Goal: Information Seeking & Learning: Learn about a topic

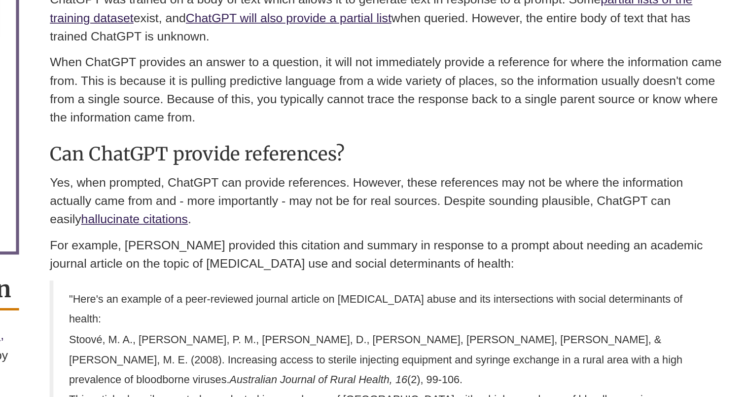
scroll to position [407, 0]
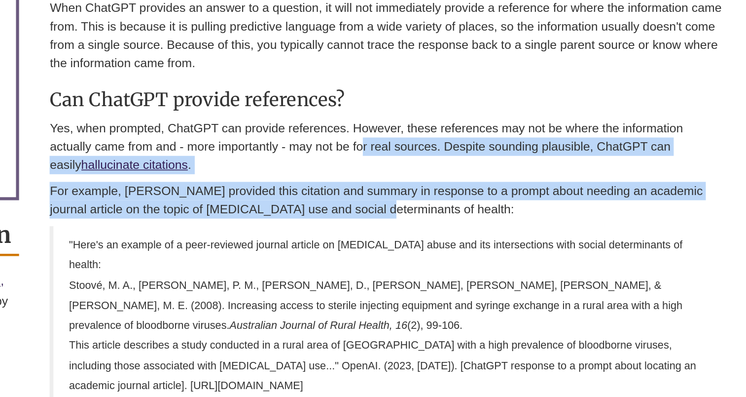
drag, startPoint x: 448, startPoint y: 259, endPoint x: 435, endPoint y: 223, distance: 38.7
click at [435, 223] on div "Where does the information come from? ChatGPT was trained on a body of text whi…" at bounding box center [449, 336] width 436 height 535
drag, startPoint x: 435, startPoint y: 223, endPoint x: 436, endPoint y: 241, distance: 18.3
click at [436, 241] on div "Where does the information come from? ChatGPT was trained on a body of text whi…" at bounding box center [449, 336] width 436 height 535
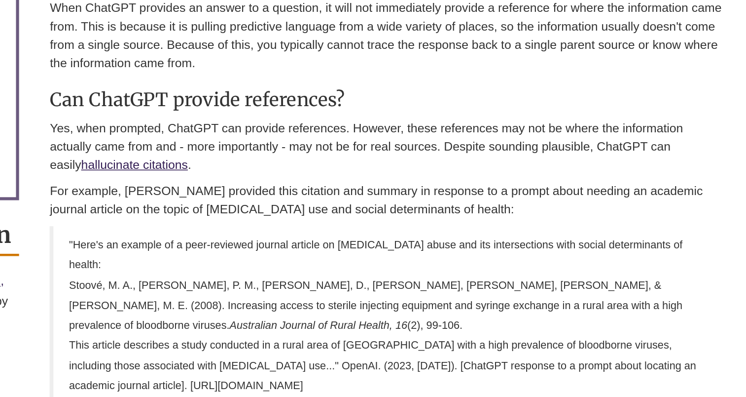
click at [432, 258] on p "For example, [PERSON_NAME] provided this citation and summary in response to a …" at bounding box center [449, 270] width 436 height 24
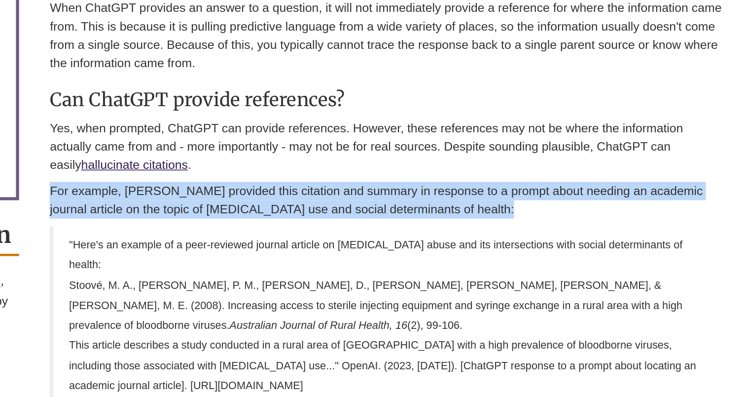
click at [432, 258] on p "For example, [PERSON_NAME] provided this citation and summary in response to a …" at bounding box center [449, 270] width 436 height 24
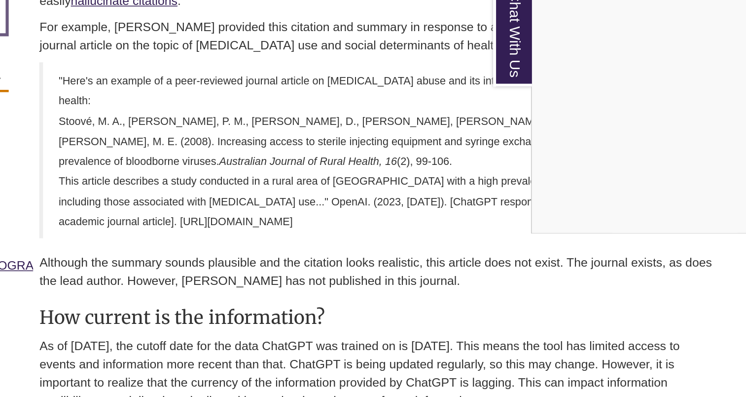
scroll to position [550, 0]
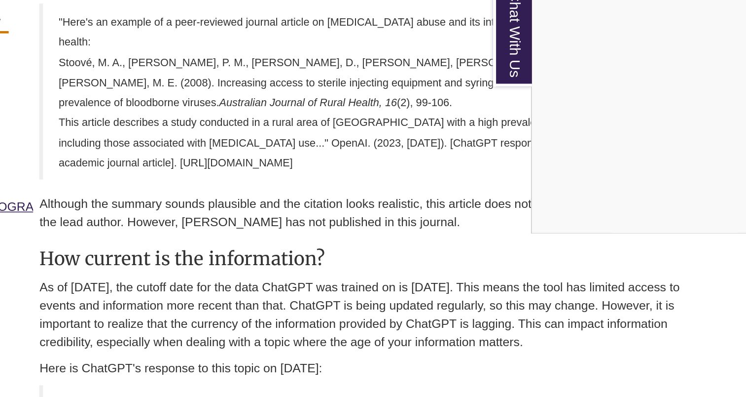
click at [480, 234] on div "Chat With Us" at bounding box center [373, 198] width 746 height 397
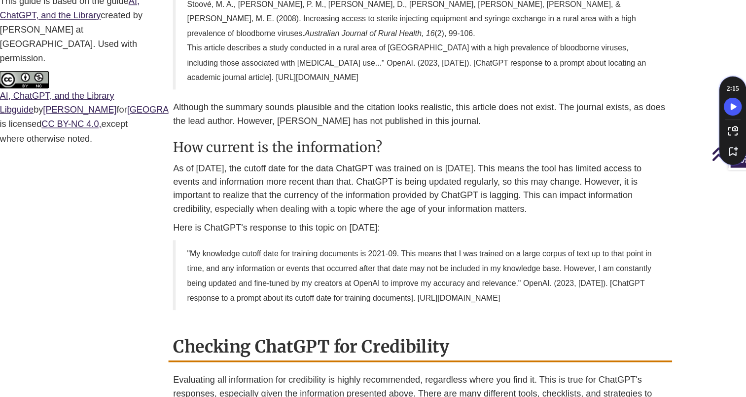
scroll to position [682, 0]
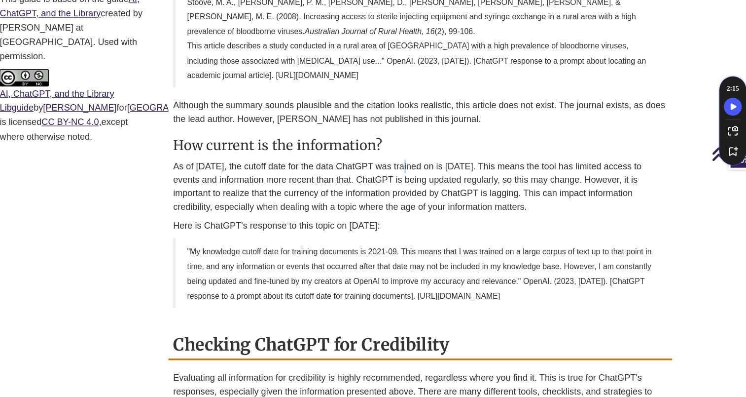
drag, startPoint x: 444, startPoint y: 153, endPoint x: 441, endPoint y: 145, distance: 8.9
click at [441, 145] on div "Where does the information come from? ChatGPT was trained on a body of text whi…" at bounding box center [449, 60] width 436 height 535
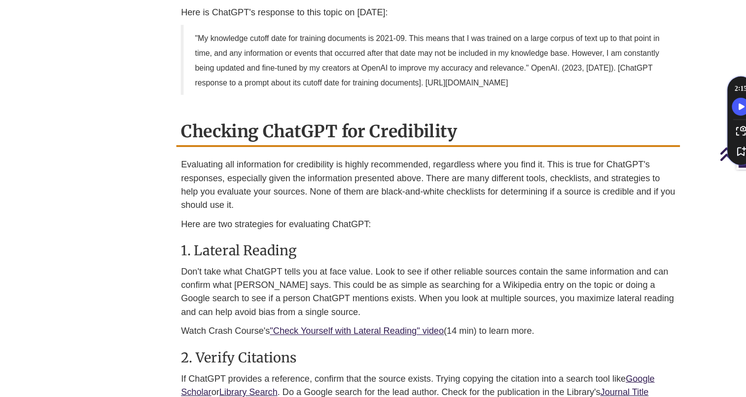
scroll to position [871, 0]
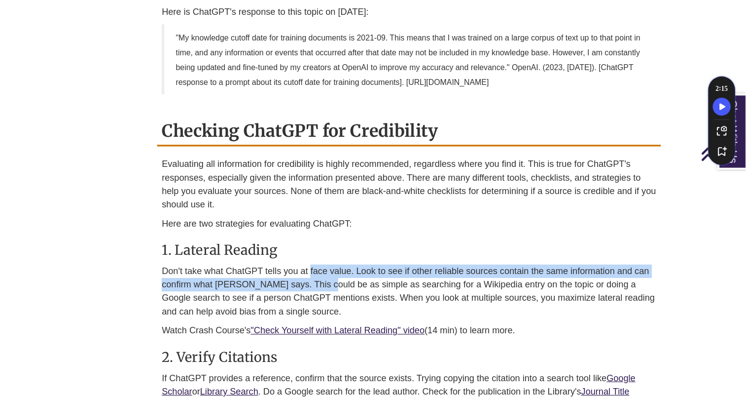
drag, startPoint x: 377, startPoint y: 256, endPoint x: 363, endPoint y: 240, distance: 21.4
click at [363, 280] on p "Don't take what ChatGPT tells you at face value. Look to see if other reliable …" at bounding box center [449, 303] width 436 height 47
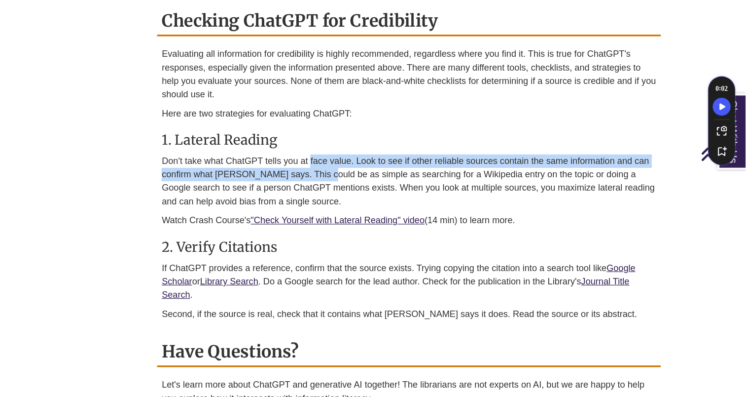
scroll to position [969, 0]
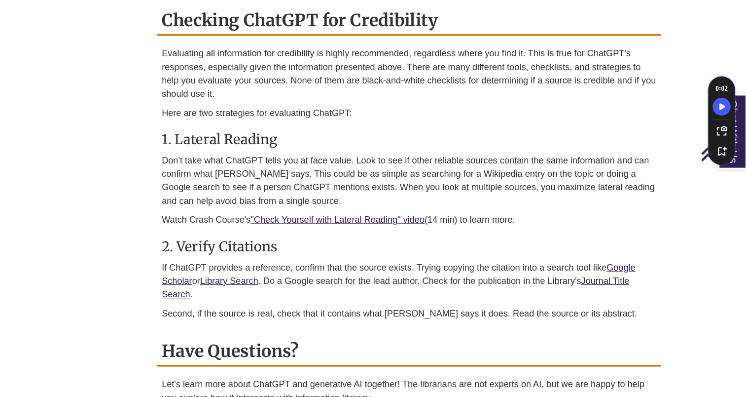
click at [363, 276] on p "If ChatGPT provides a reference, confirm that the source exists. Trying copying…" at bounding box center [449, 294] width 436 height 36
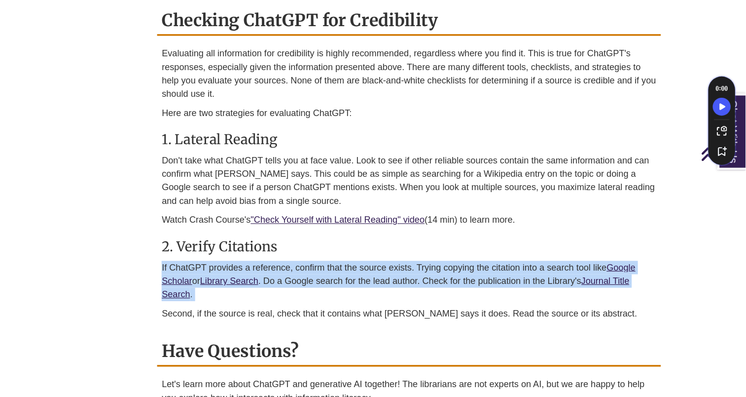
click at [363, 276] on p "If ChatGPT provides a reference, confirm that the source exists. Trying copying…" at bounding box center [449, 294] width 436 height 36
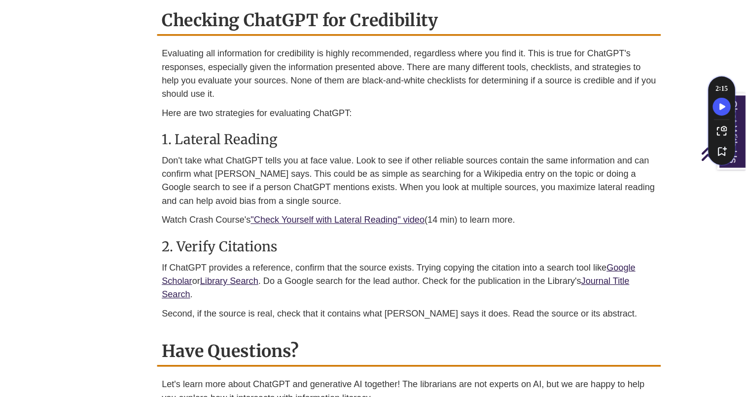
click at [363, 276] on p "If ChatGPT provides a reference, confirm that the source exists. Trying copying…" at bounding box center [449, 294] width 436 height 36
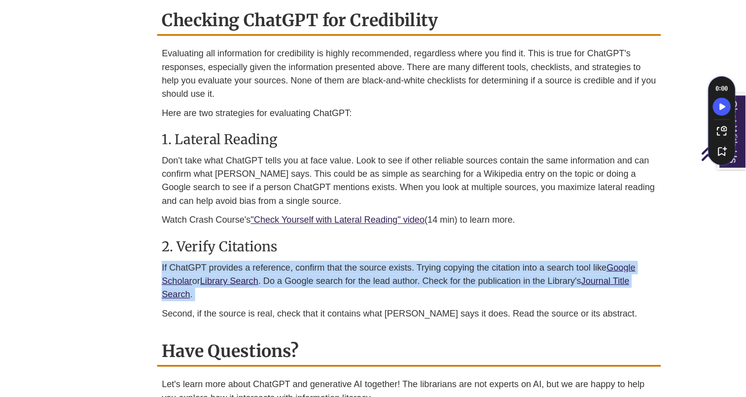
click at [363, 276] on p "If ChatGPT provides a reference, confirm that the source exists. Trying copying…" at bounding box center [449, 294] width 436 height 36
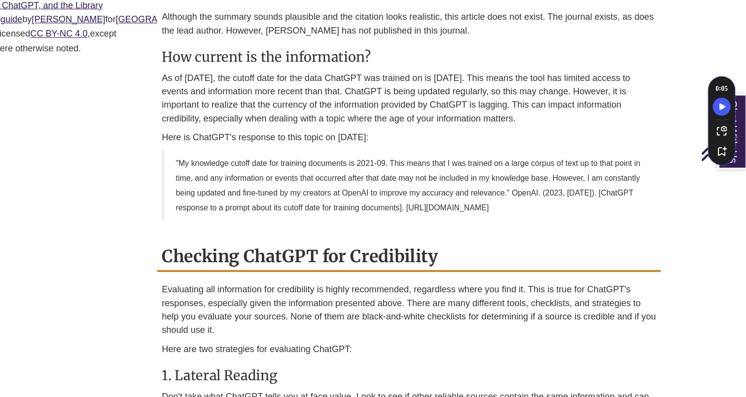
click at [334, 260] on h2 "Checking ChatGPT for Credibility" at bounding box center [449, 273] width 444 height 26
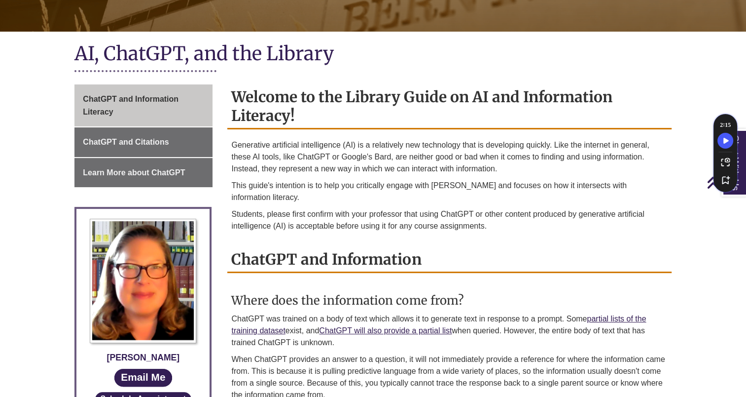
scroll to position [170, 0]
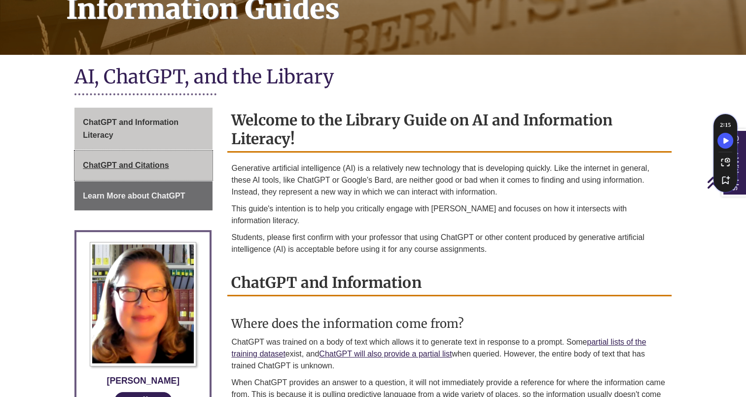
click at [151, 155] on link "ChatGPT and Citations" at bounding box center [144, 165] width 138 height 30
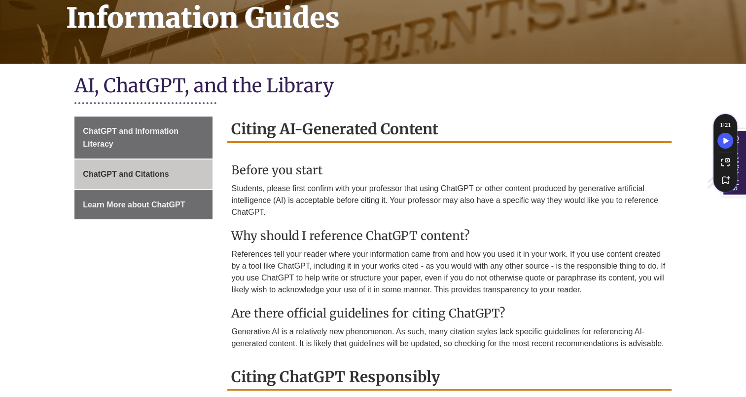
scroll to position [163, 0]
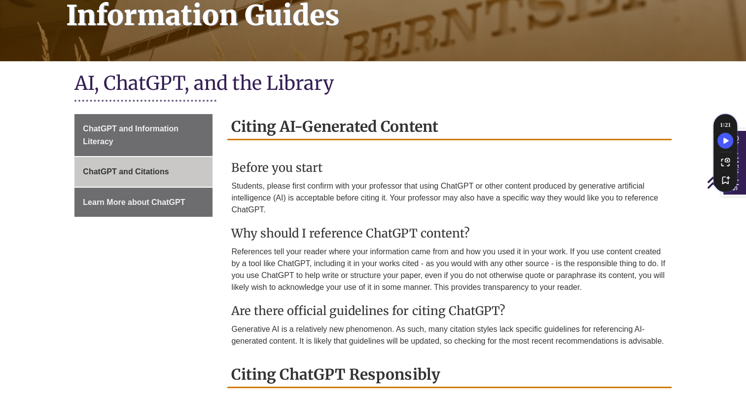
click at [395, 198] on p "Students, please first confirm with your professor that using ChatGPT or other …" at bounding box center [449, 198] width 436 height 36
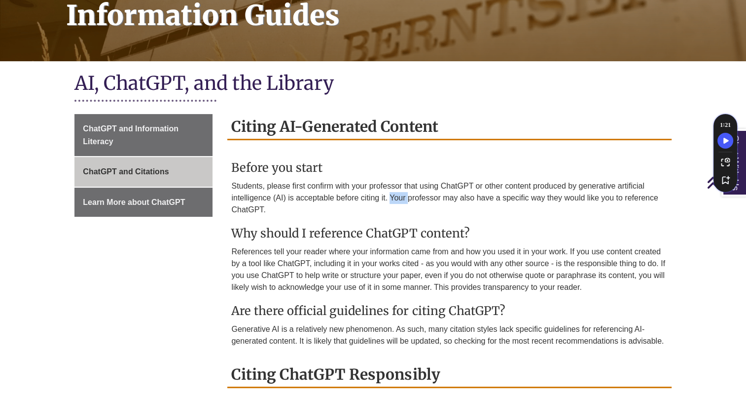
click at [395, 198] on p "Students, please first confirm with your professor that using ChatGPT or other …" at bounding box center [449, 198] width 436 height 36
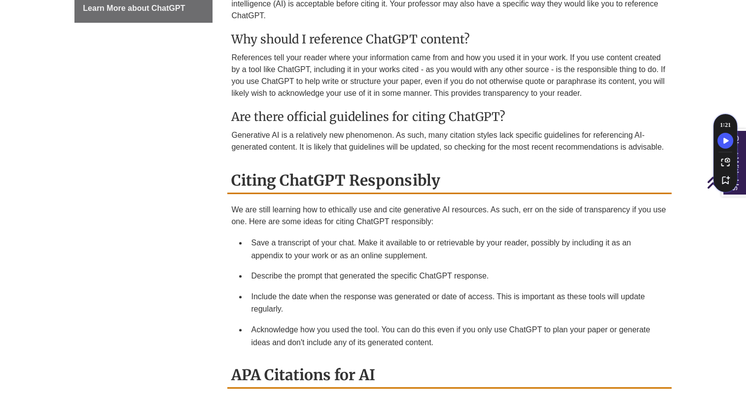
scroll to position [367, 0]
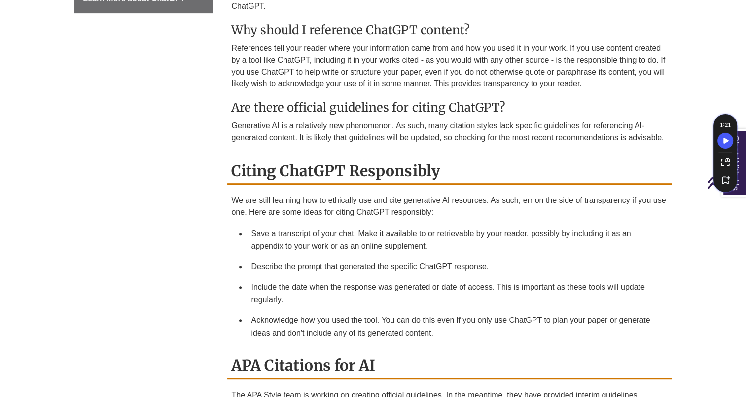
click at [369, 243] on li "Save a transcript of your chat. Make it available to or retrievable by your rea…" at bounding box center [457, 239] width 420 height 33
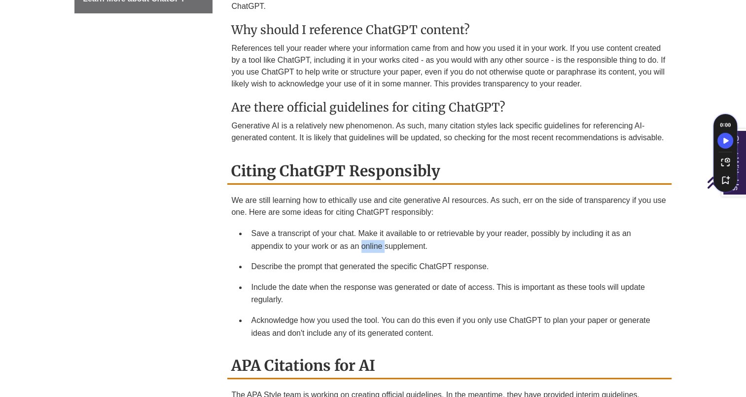
click at [369, 243] on li "Save a transcript of your chat. Make it available to or retrievable by your rea…" at bounding box center [457, 239] width 420 height 33
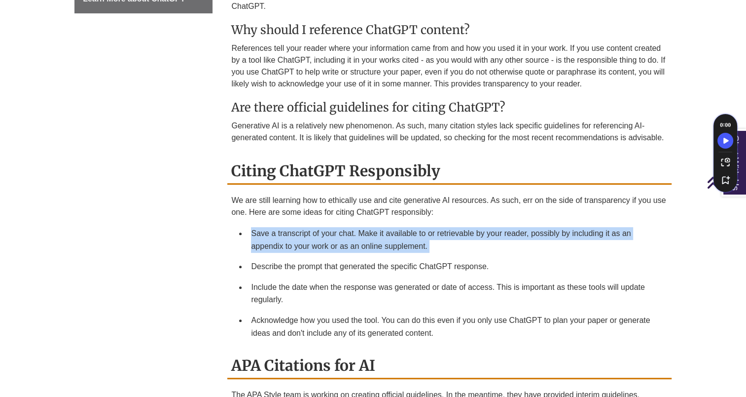
click at [369, 243] on li "Save a transcript of your chat. Make it available to or retrievable by your rea…" at bounding box center [457, 239] width 420 height 33
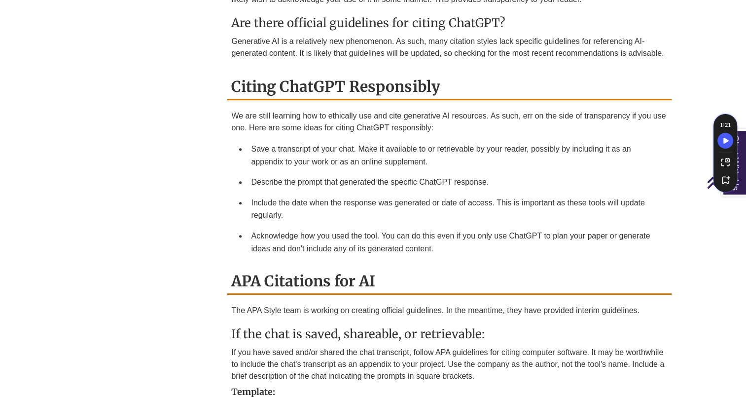
scroll to position [451, 0]
click at [369, 243] on li "Acknowledge how you used the tool. You can do this even if you only use ChatGPT…" at bounding box center [457, 241] width 420 height 33
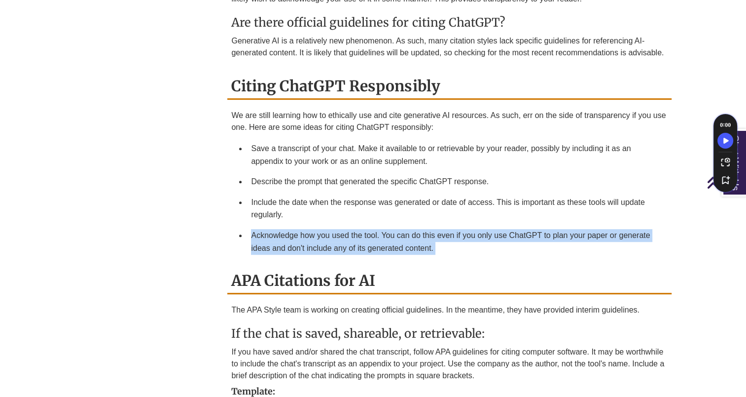
click at [369, 243] on li "Acknowledge how you used the tool. You can do this even if you only use ChatGPT…" at bounding box center [457, 241] width 420 height 33
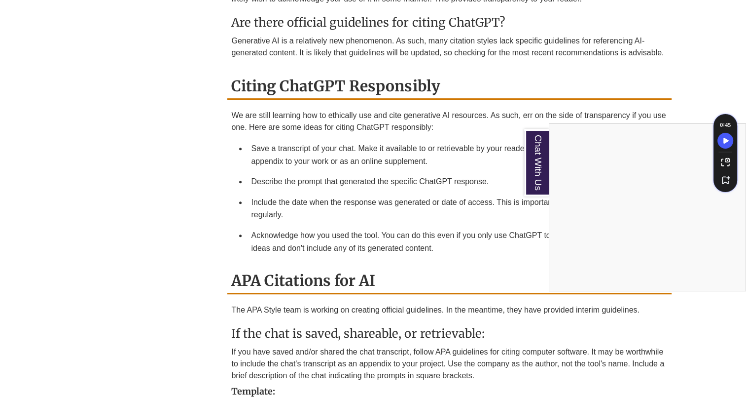
click at [456, 243] on div "Chat With Us" at bounding box center [373, 198] width 746 height 397
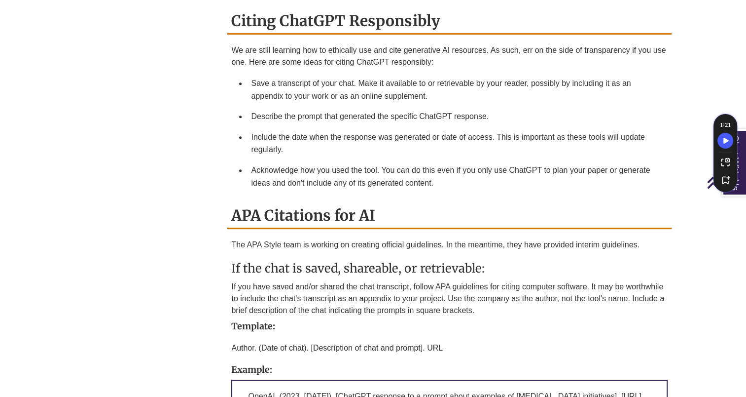
scroll to position [659, 0]
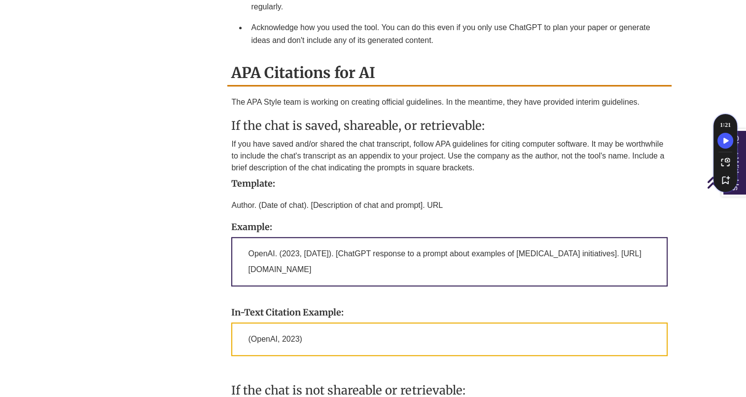
drag, startPoint x: 375, startPoint y: 138, endPoint x: 357, endPoint y: 70, distance: 71.1
click at [357, 70] on div "APA Citations for AI The APA Style team is working on creating official guideli…" at bounding box center [449, 303] width 444 height 487
click at [357, 70] on h2 "APA Citations for AI" at bounding box center [449, 73] width 444 height 26
click at [291, 237] on p "OpenAI. (2023, Feb. 17). [ChatGPT response to a prompt about examples of harm r…" at bounding box center [449, 261] width 436 height 49
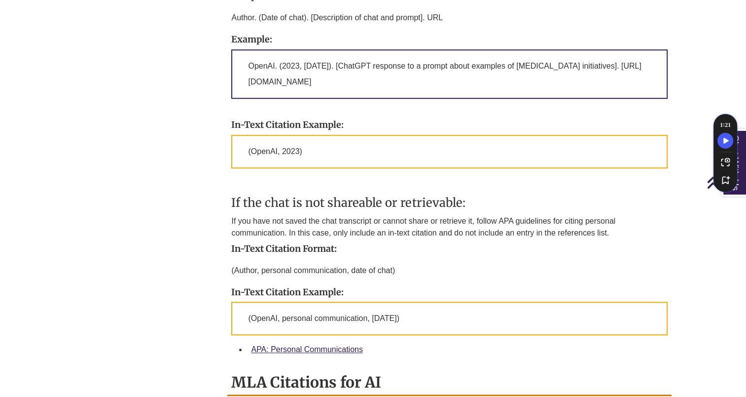
scroll to position [851, 0]
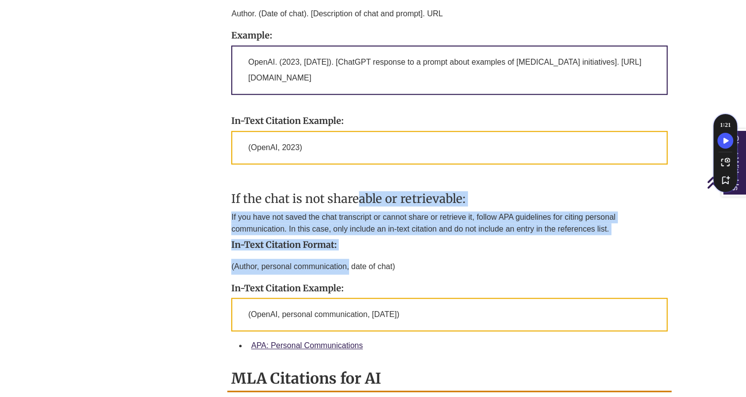
drag, startPoint x: 359, startPoint y: 182, endPoint x: 349, endPoint y: 259, distance: 78.1
click at [349, 259] on div "The APA Style team is working on creating official guidelines. In the meantime,…" at bounding box center [449, 120] width 436 height 430
click at [349, 259] on p "(Author, personal communication, date of chat)" at bounding box center [449, 267] width 436 height 24
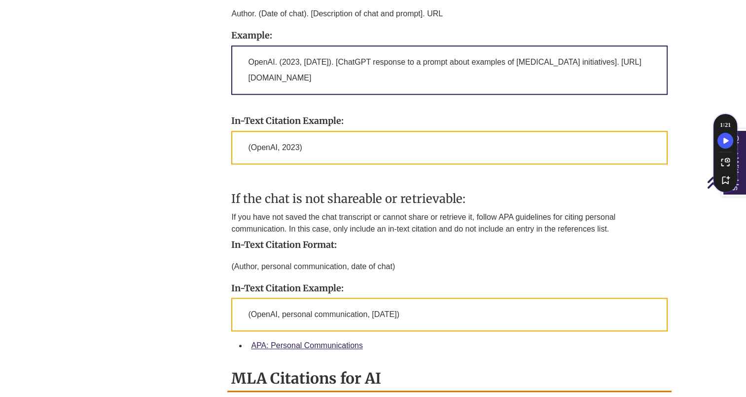
click at [349, 259] on p "(Author, personal communication, date of chat)" at bounding box center [449, 267] width 436 height 24
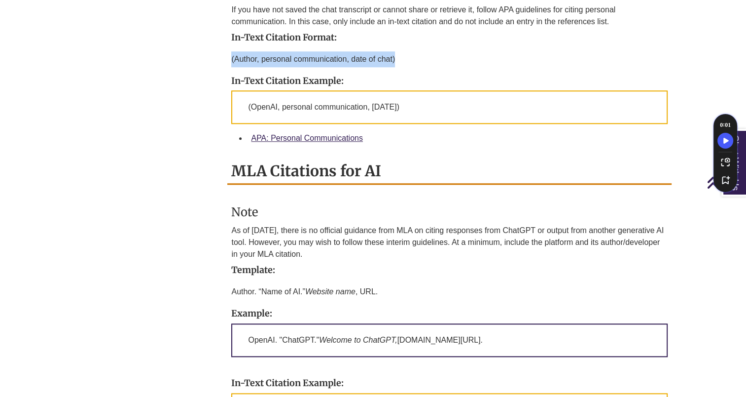
scroll to position [1194, 0]
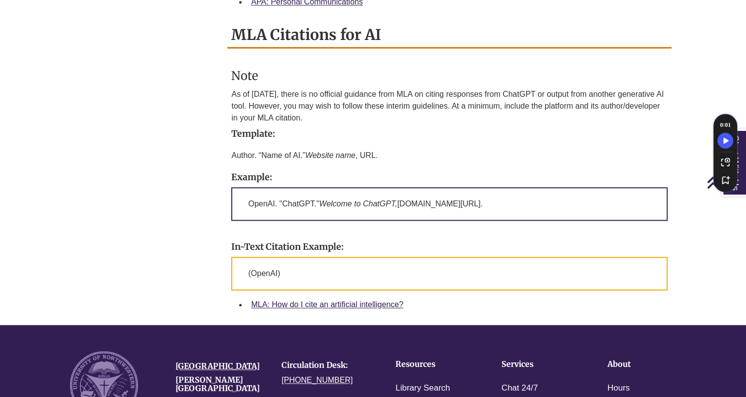
click at [390, 172] on h4 "Example:" at bounding box center [449, 177] width 436 height 10
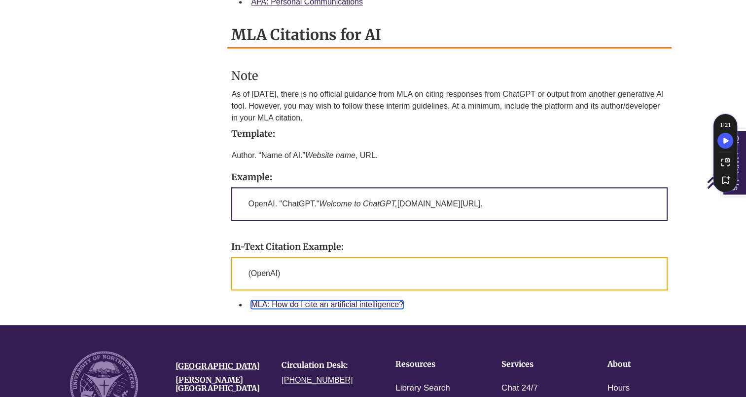
click at [347, 300] on link "MLA: How do I cite an artificial intelligence?" at bounding box center [327, 304] width 152 height 8
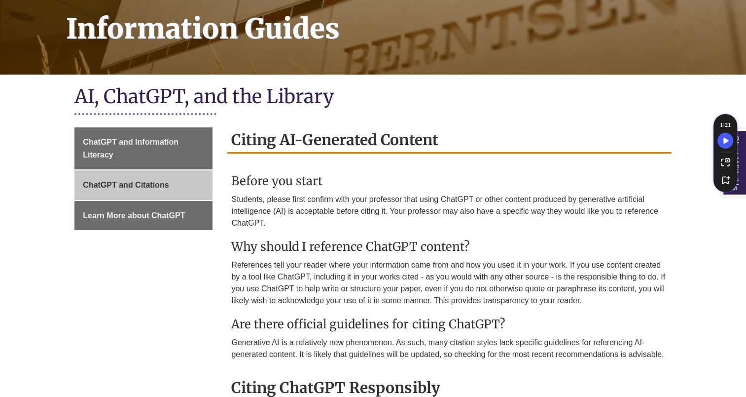
scroll to position [150, 0]
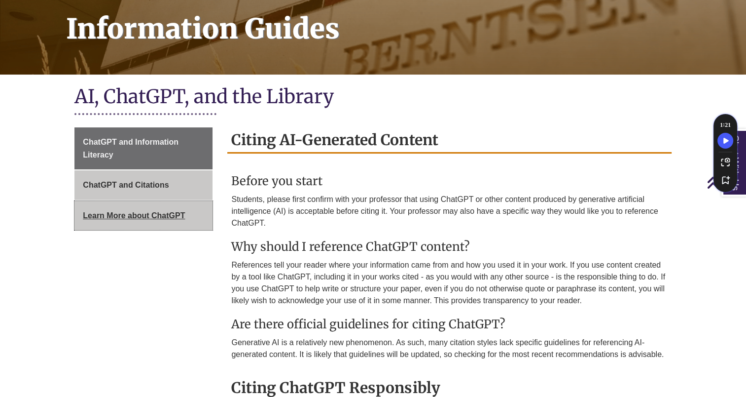
click at [121, 225] on link "Learn More about ChatGPT" at bounding box center [144, 216] width 138 height 30
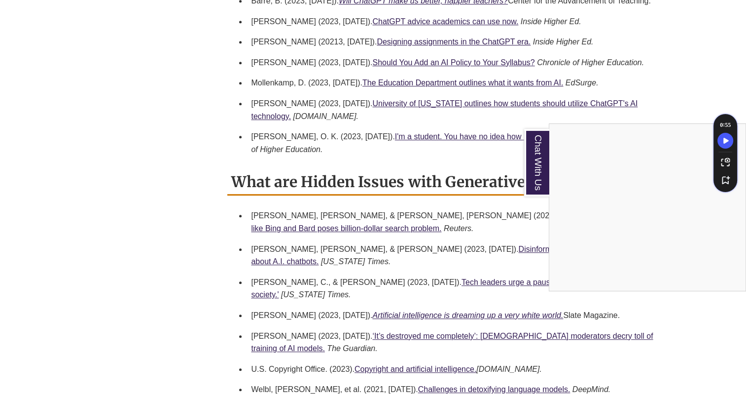
scroll to position [556, 0]
click at [428, 72] on div "Chat With Us" at bounding box center [373, 198] width 746 height 397
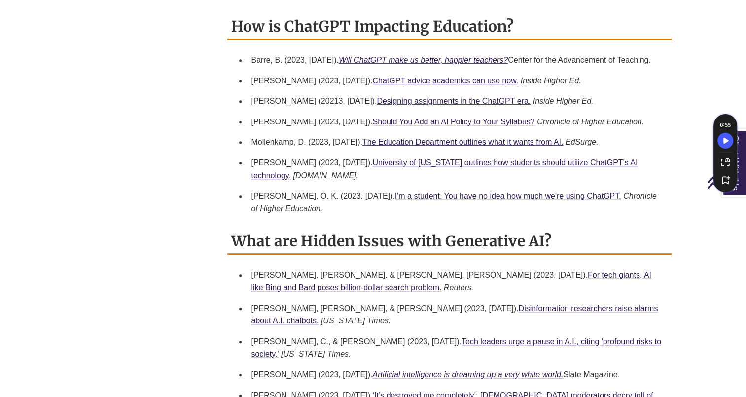
scroll to position [478, 0]
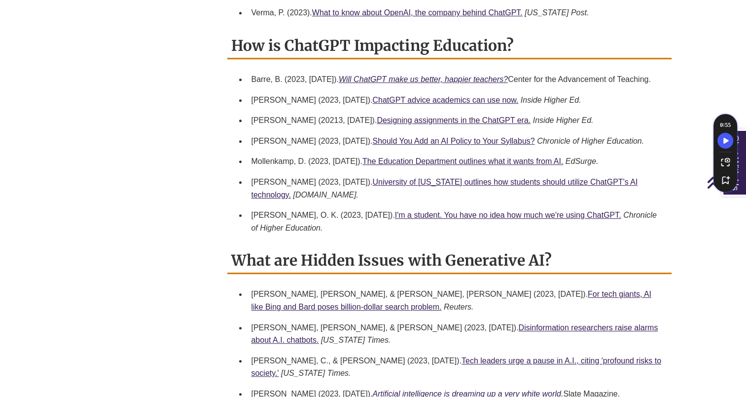
click at [414, 145] on li "[PERSON_NAME] (2023, [DATE]). Should You Add an AI Policy to Your Syllabus? Chr…" at bounding box center [457, 141] width 420 height 21
click at [412, 145] on link "Should You Add an AI Policy to Your Syllabus?" at bounding box center [454, 141] width 162 height 8
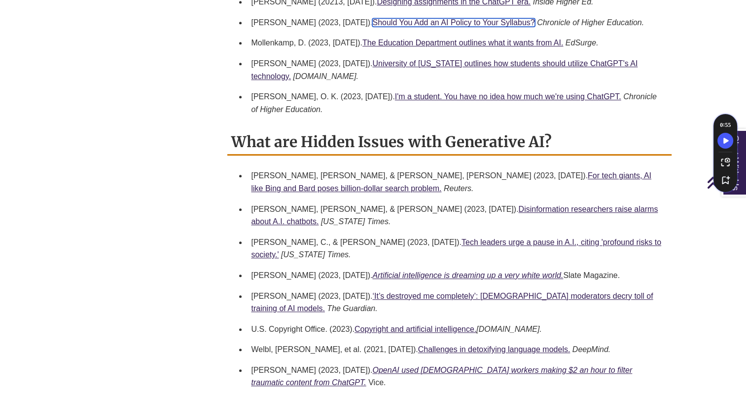
scroll to position [640, 0]
